Goal: Information Seeking & Learning: Learn about a topic

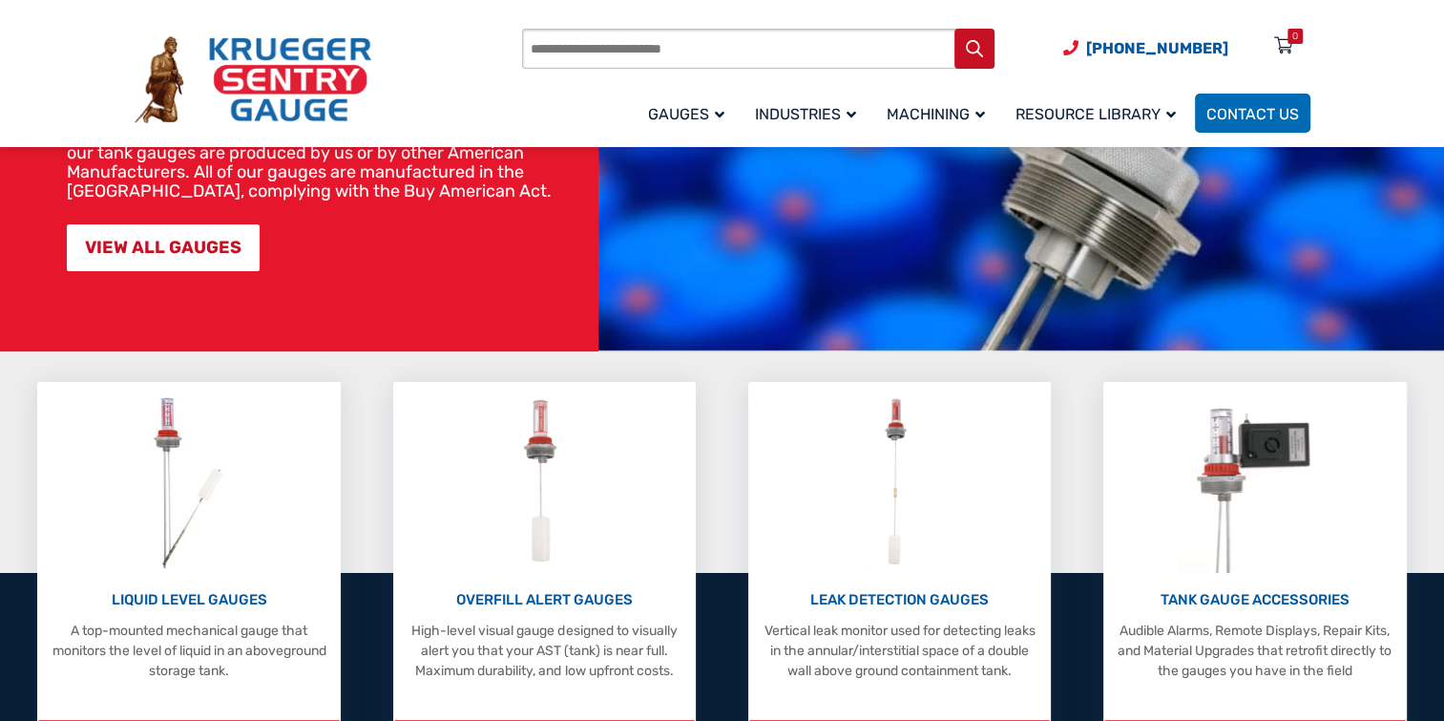
scroll to position [305, 0]
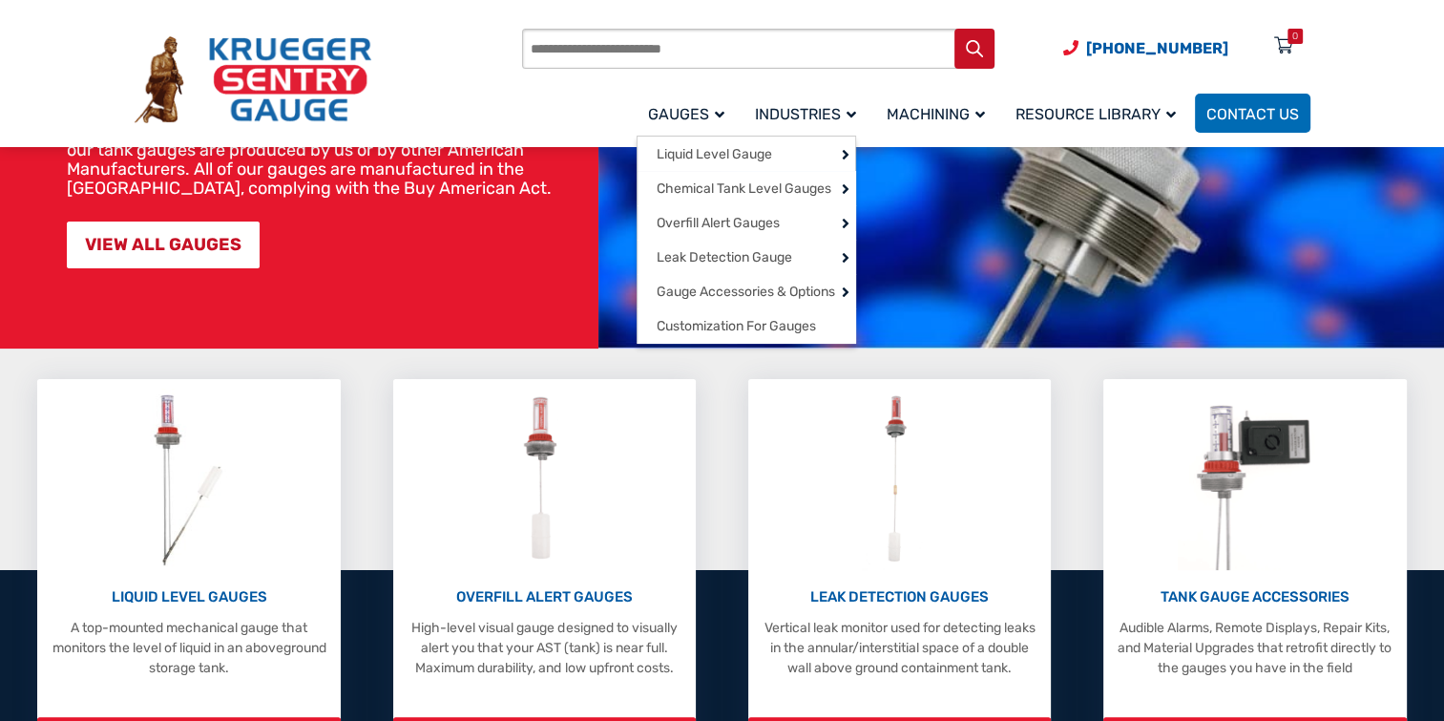
click at [721, 117] on span "Gauges" at bounding box center [686, 114] width 76 height 18
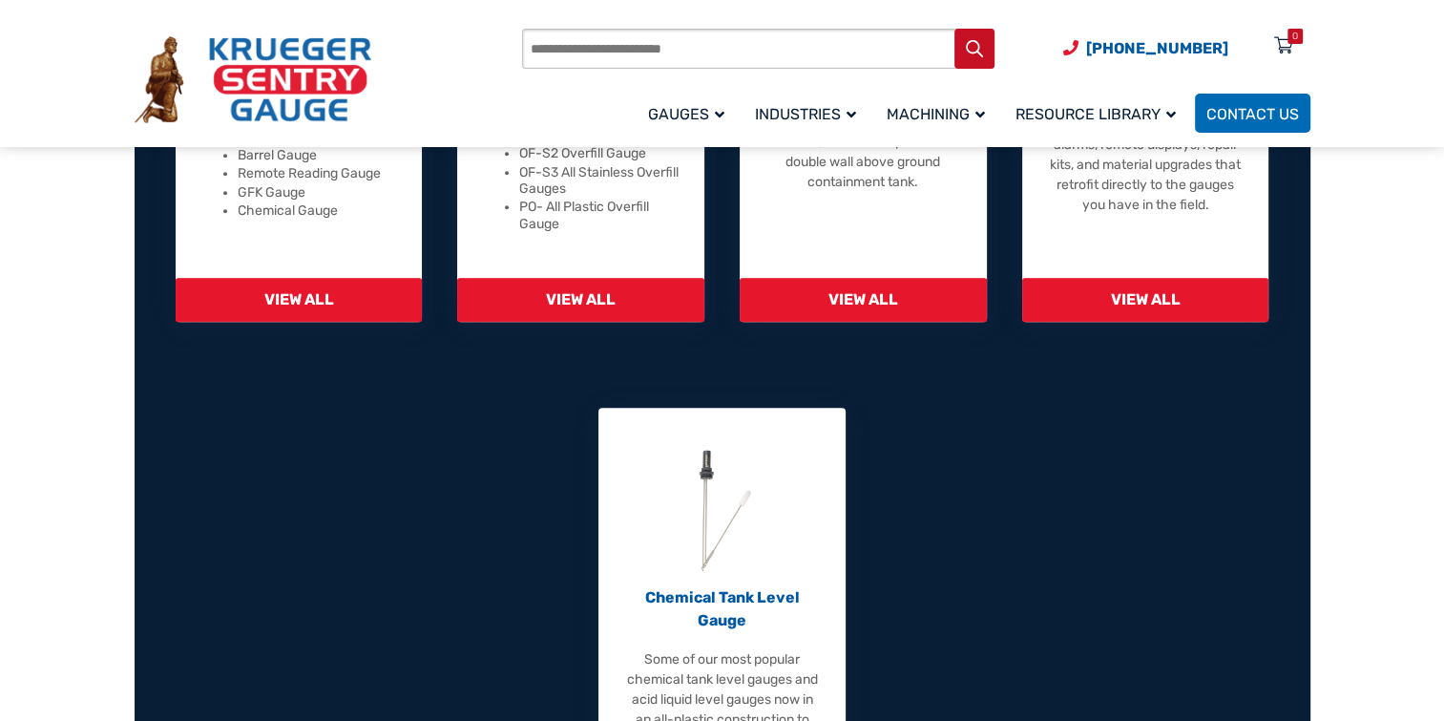
scroll to position [840, 0]
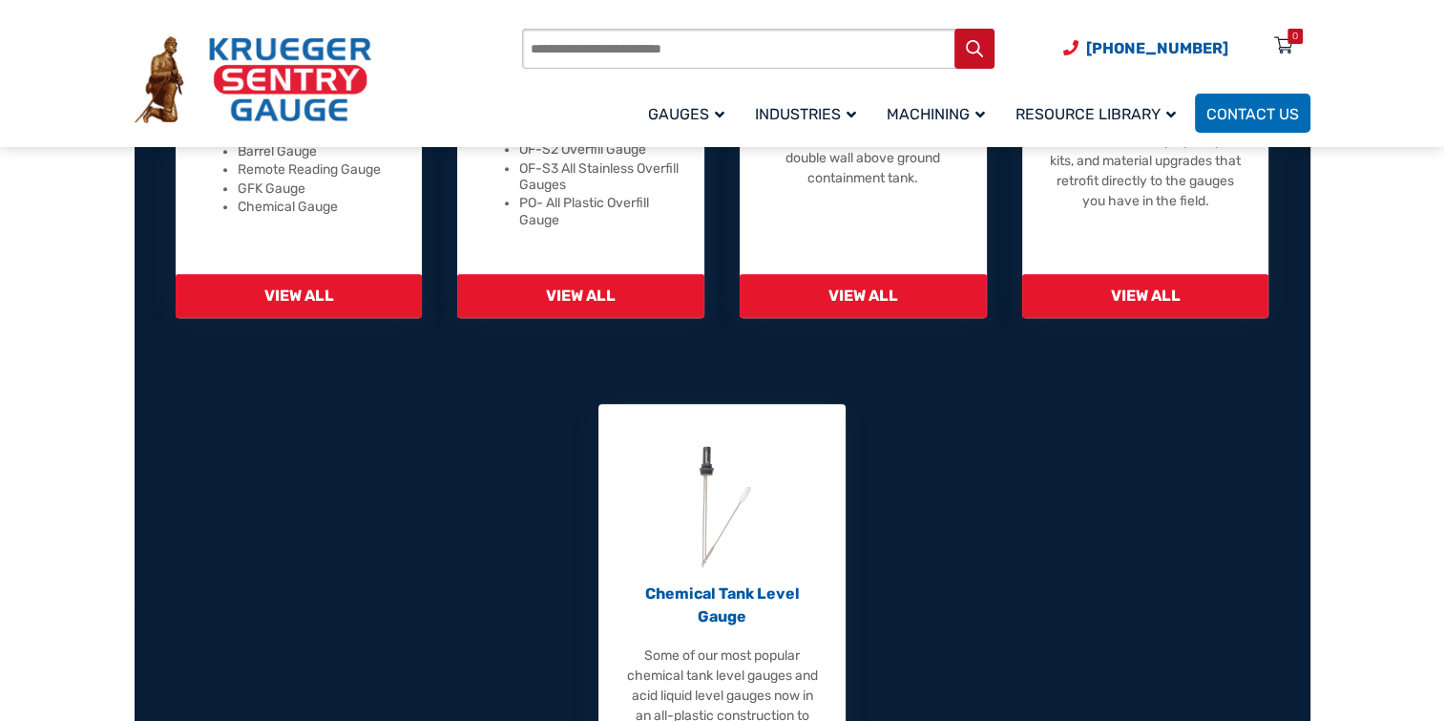
click at [101, 504] on section "Liquid Level Gauges At A Glance Therma Gauge The L Gauge Barrel Gauge Remote Re…" at bounding box center [722, 360] width 1444 height 1069
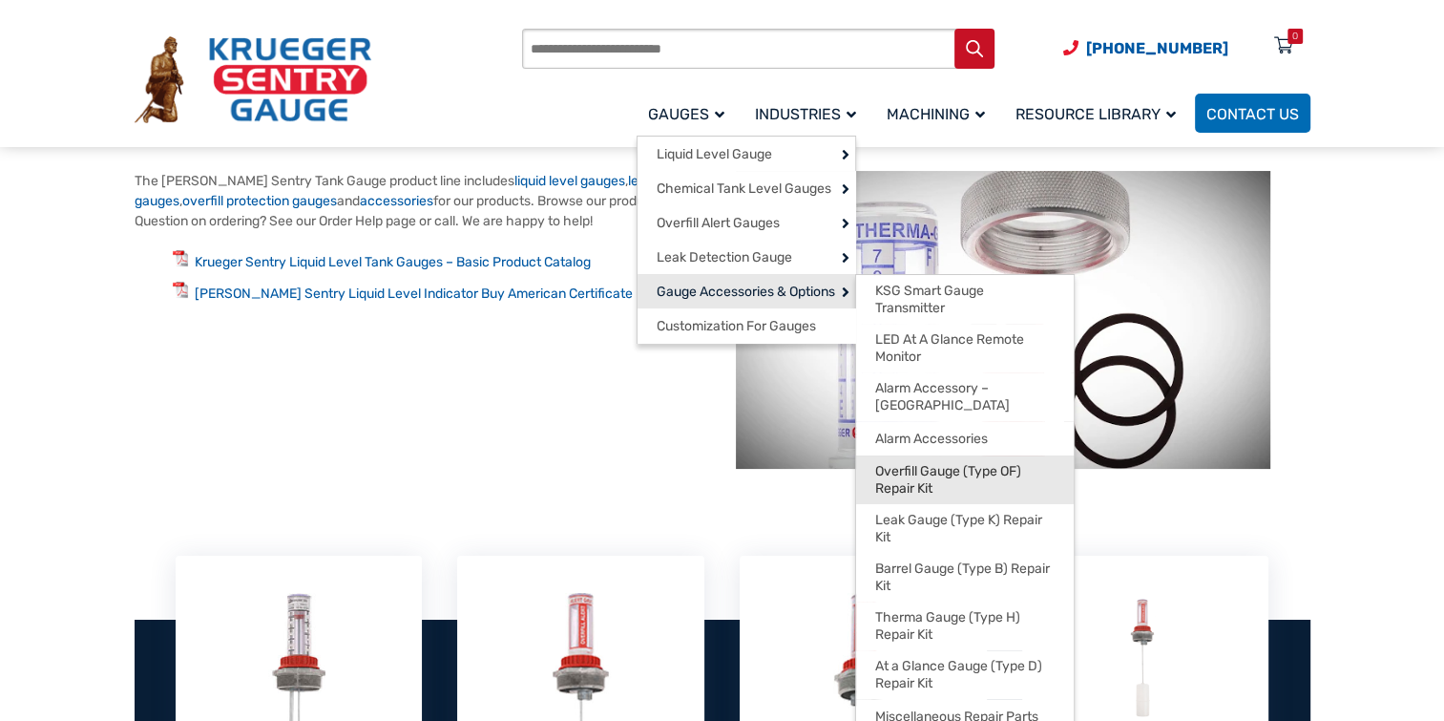
scroll to position [157, 0]
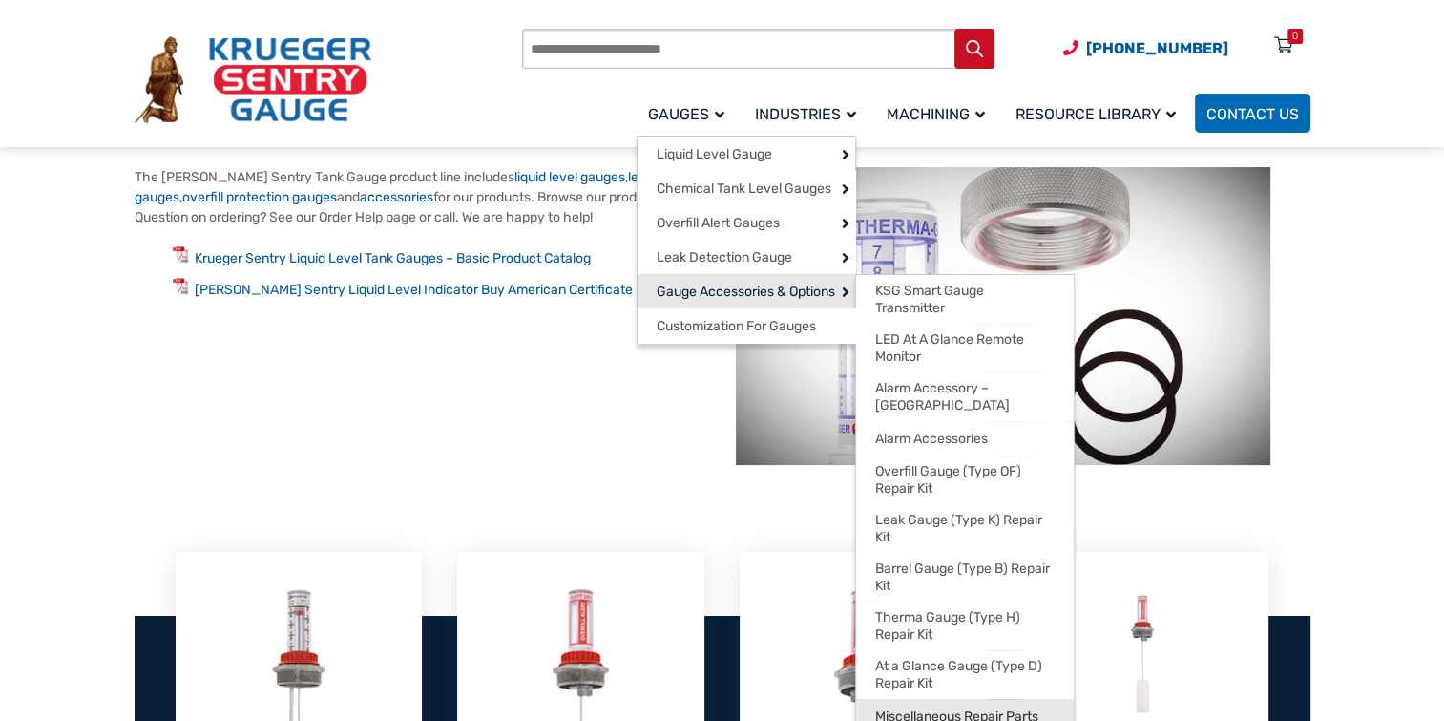
click at [977, 708] on span "Miscellaneous Repair Parts" at bounding box center [956, 716] width 163 height 17
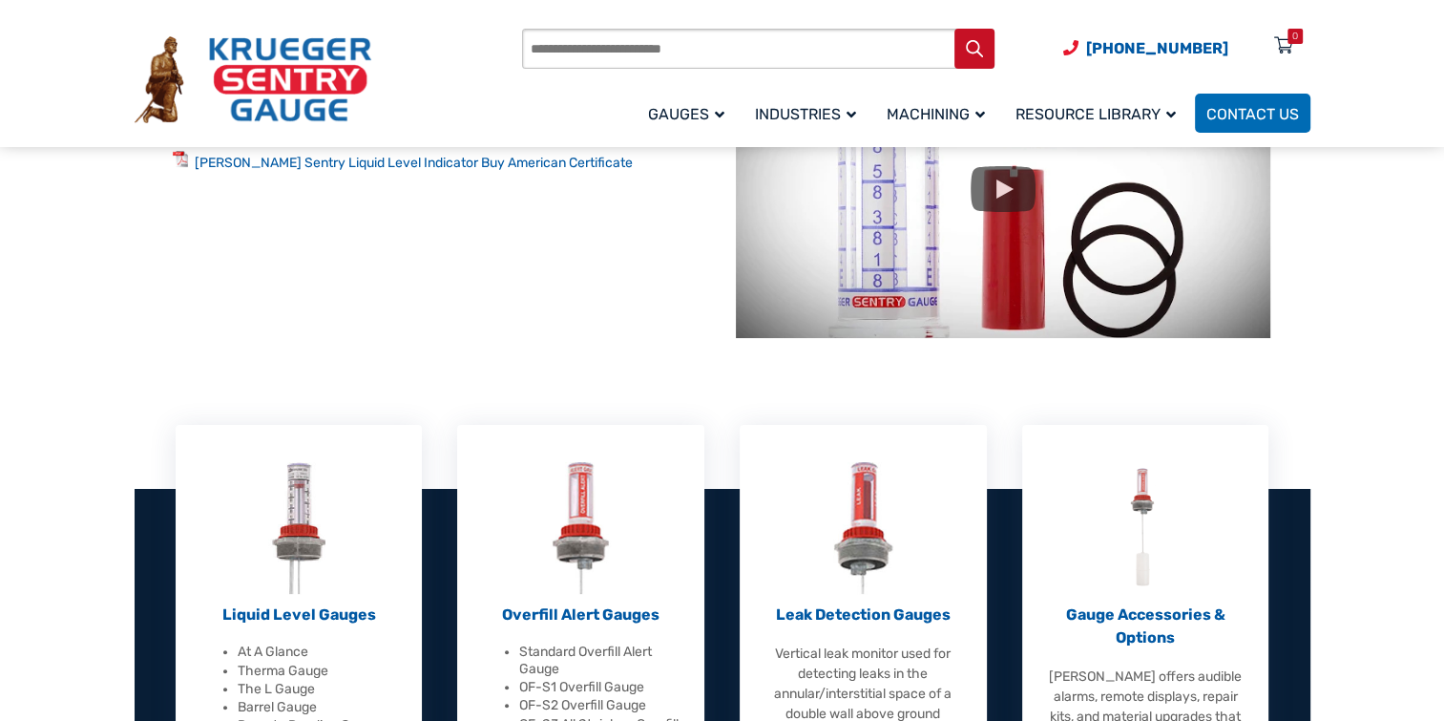
scroll to position [272, 0]
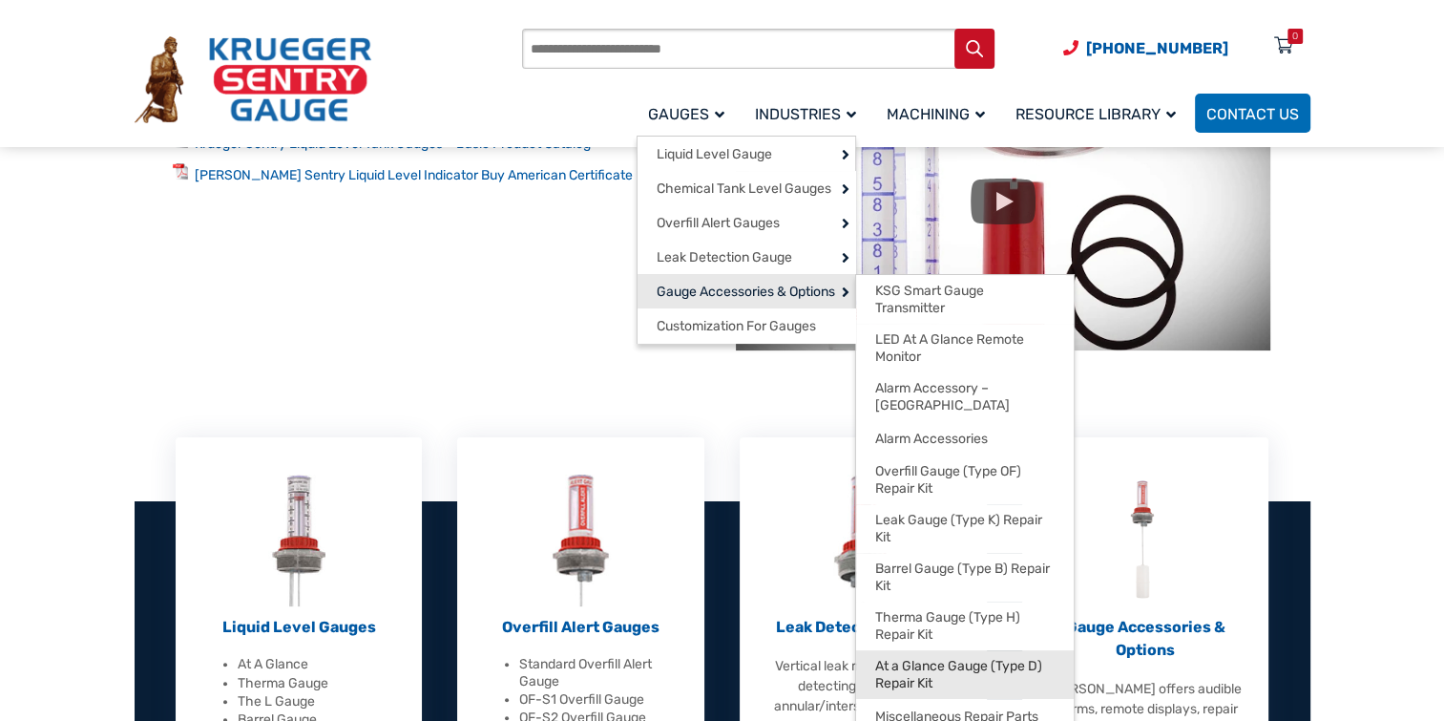
click at [956, 670] on span "At a Glance Gauge (Type D) Repair Kit" at bounding box center [964, 674] width 179 height 33
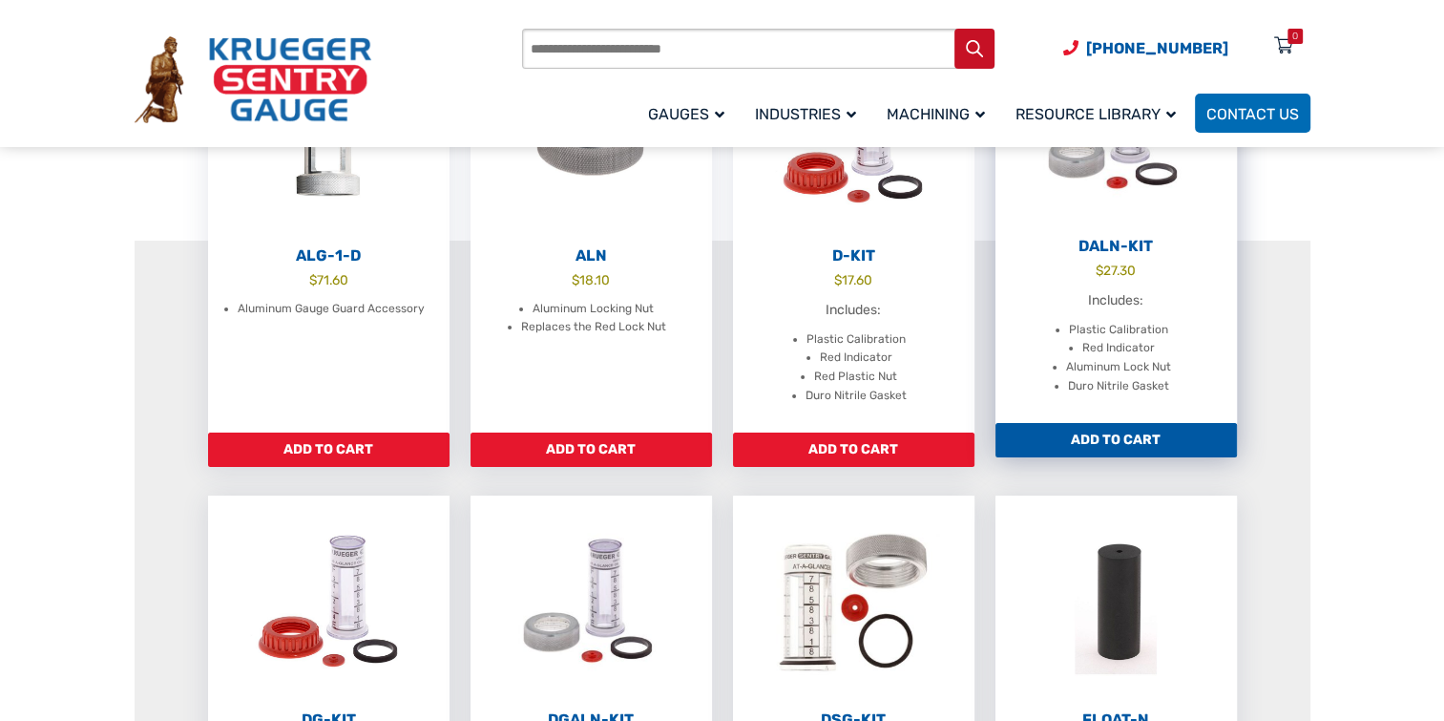
scroll to position [389, 0]
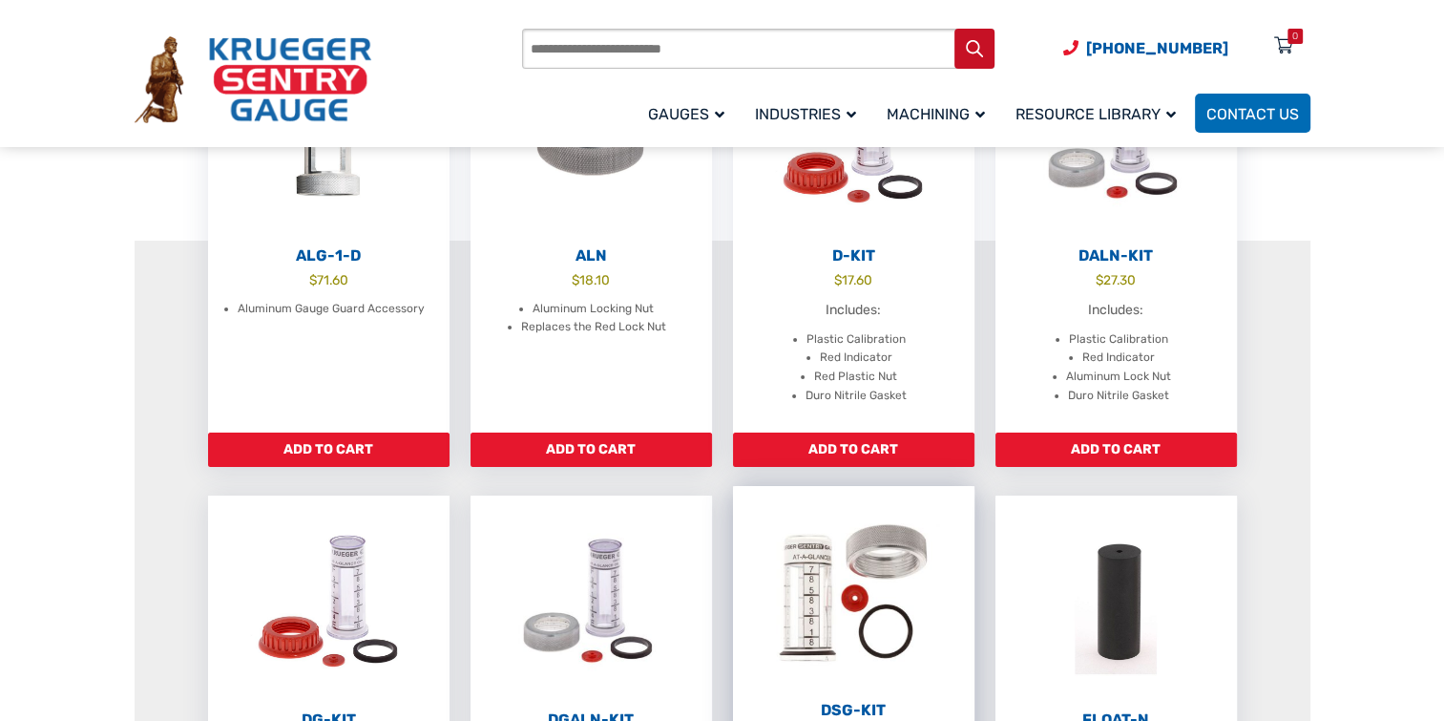
click at [811, 596] on img at bounding box center [853, 591] width 241 height 210
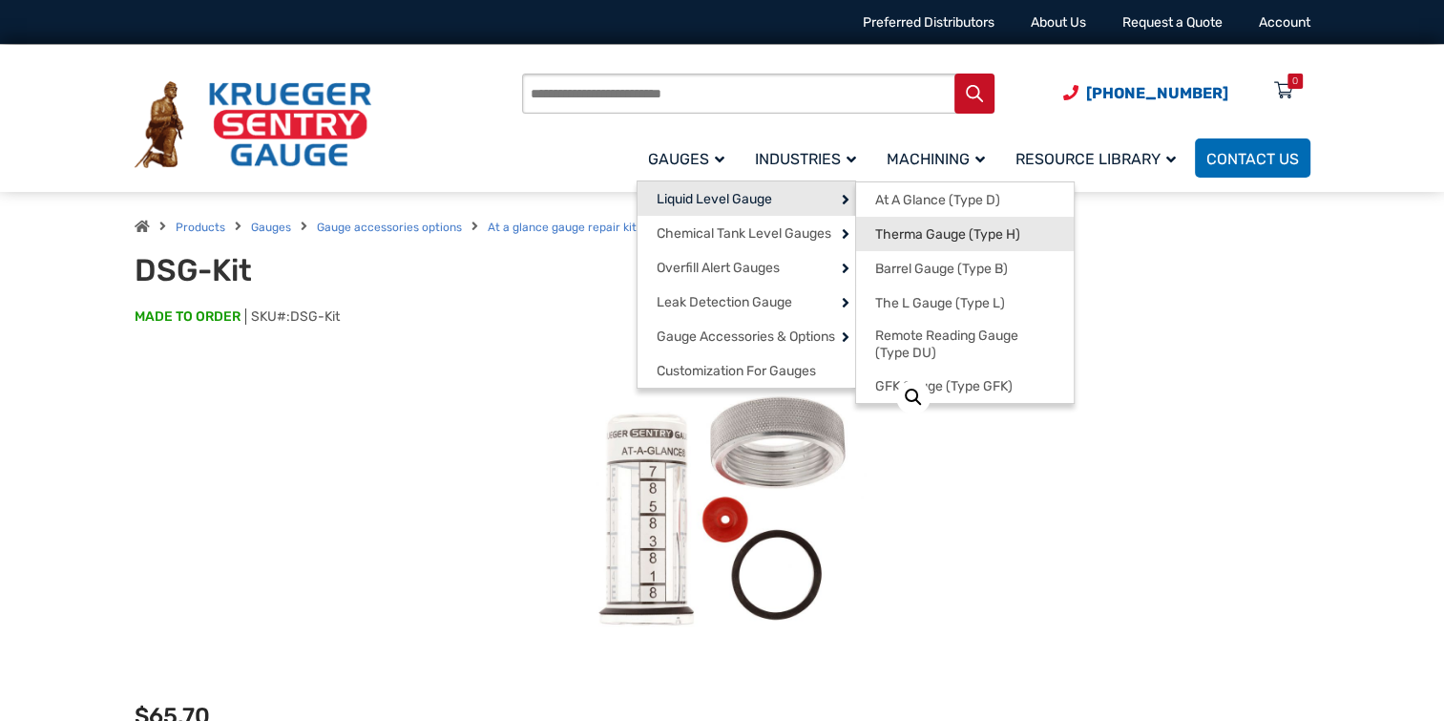
click at [916, 230] on span "Therma Gauge (Type H)" at bounding box center [947, 234] width 145 height 17
click at [932, 192] on span "At A Glance (Type D)" at bounding box center [937, 200] width 125 height 17
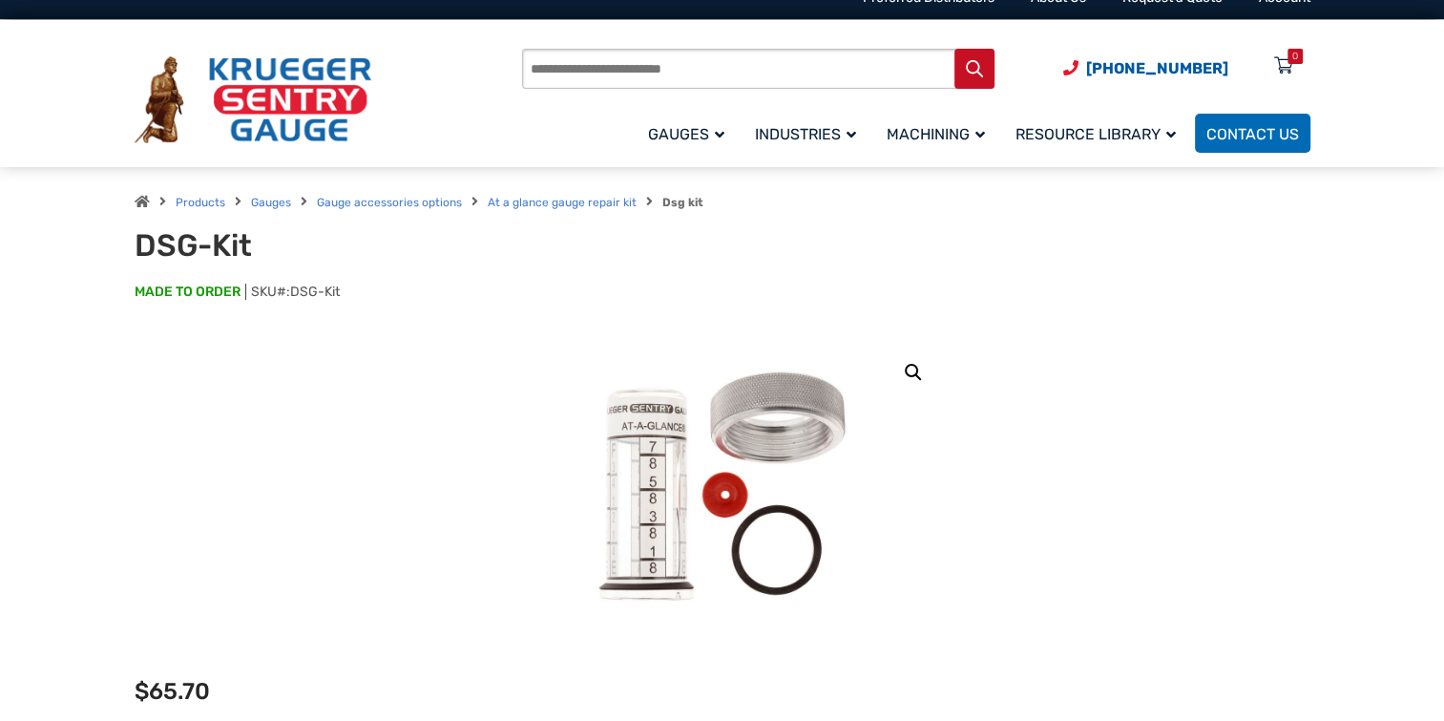
scroll to position [26, 0]
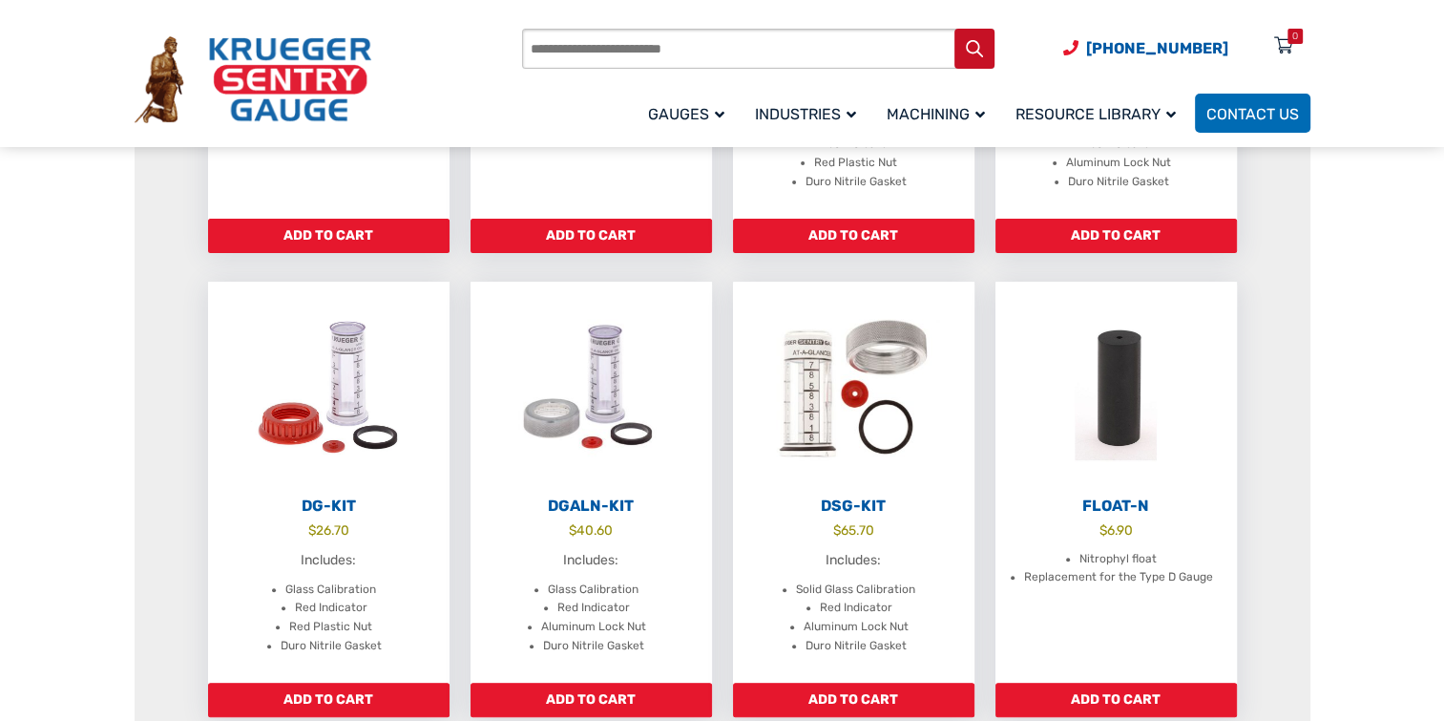
scroll to position [605, 0]
